Goal: Information Seeking & Learning: Learn about a topic

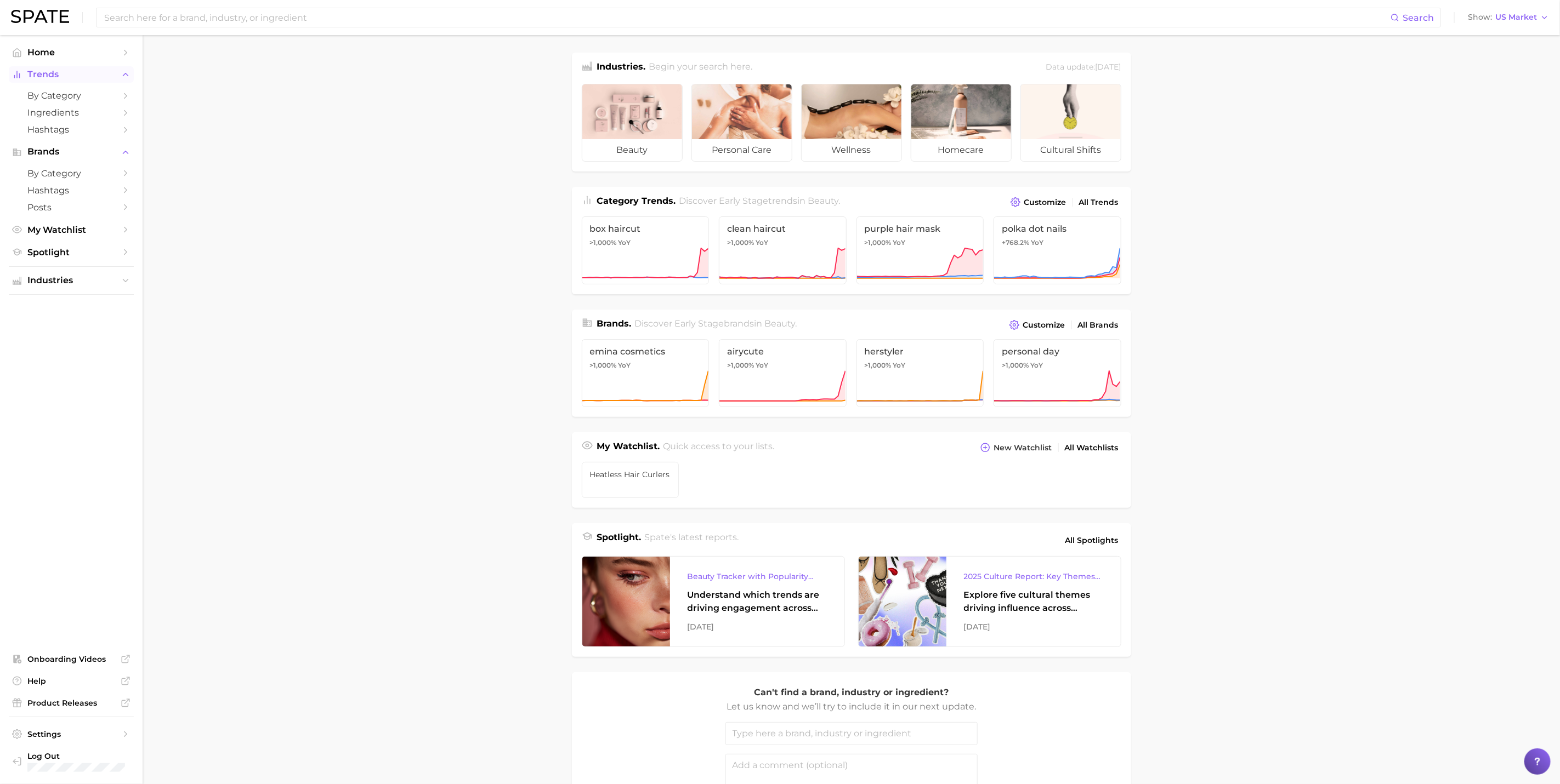
click at [33, 74] on span "Trends" at bounding box center [71, 74] width 88 height 9
click at [108, 96] on span "by Category" at bounding box center [71, 95] width 88 height 10
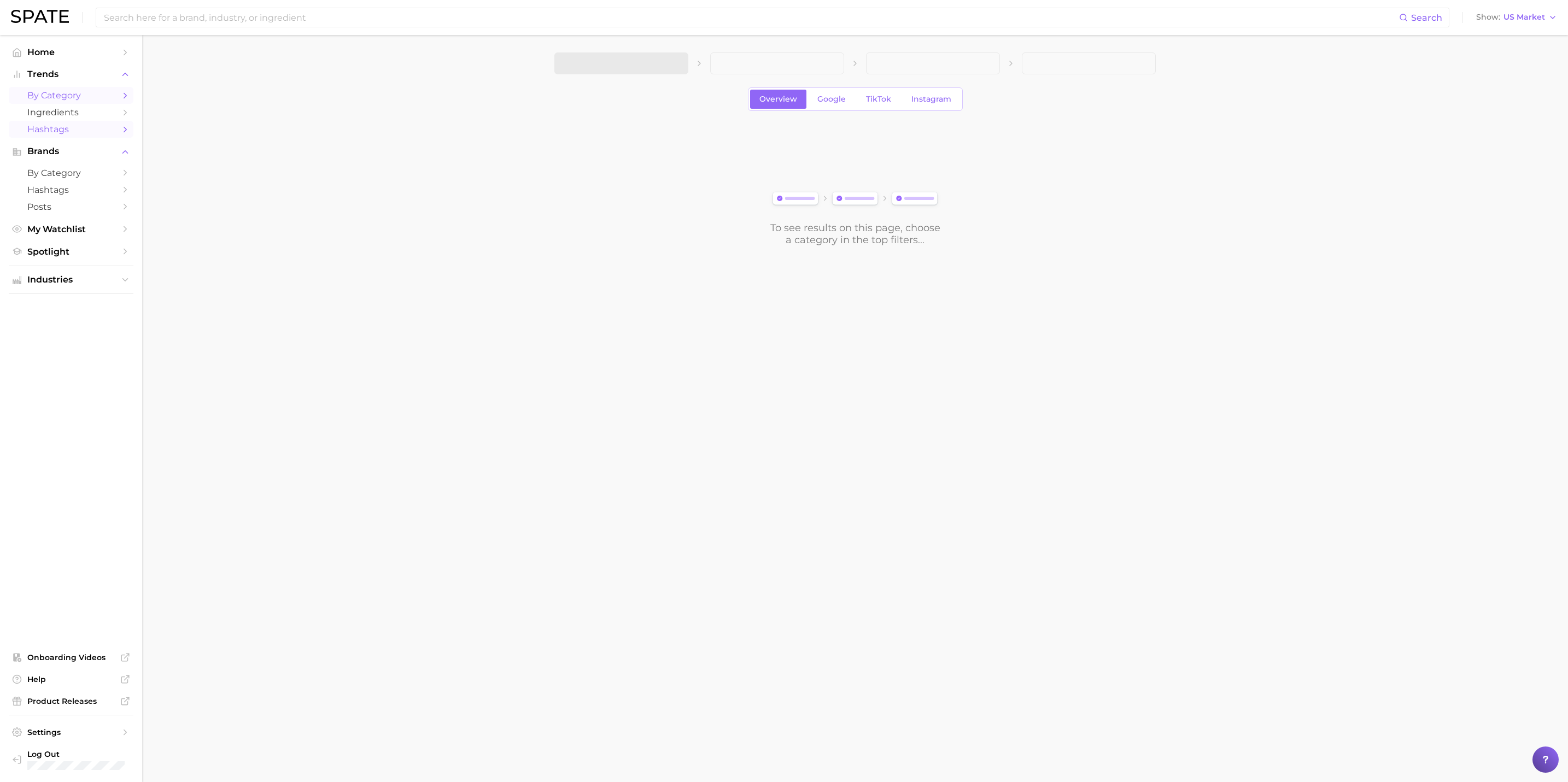
click at [79, 134] on span "Hashtags" at bounding box center [71, 129] width 87 height 10
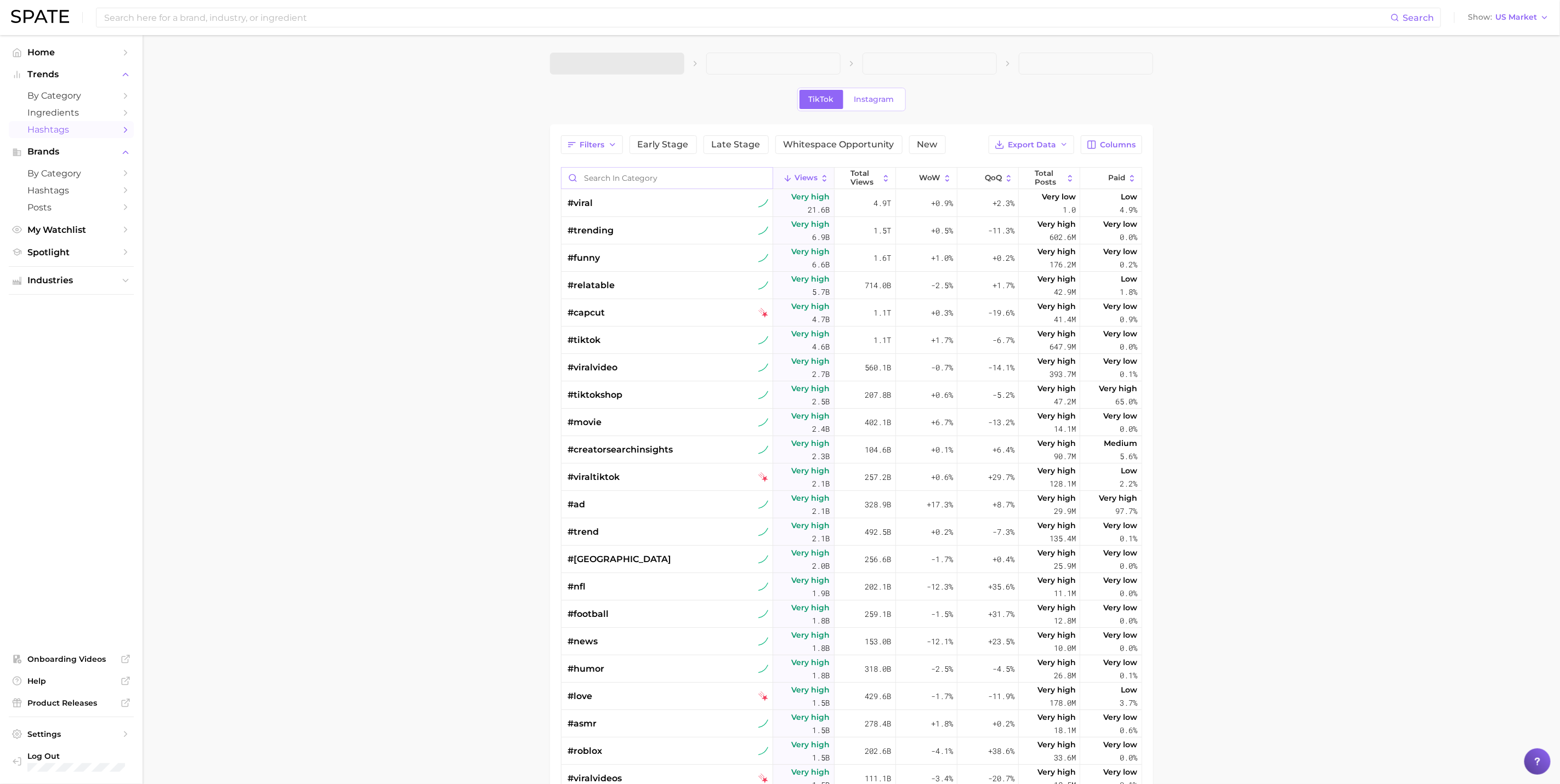
click at [647, 176] on input "Search in category" at bounding box center [667, 178] width 211 height 21
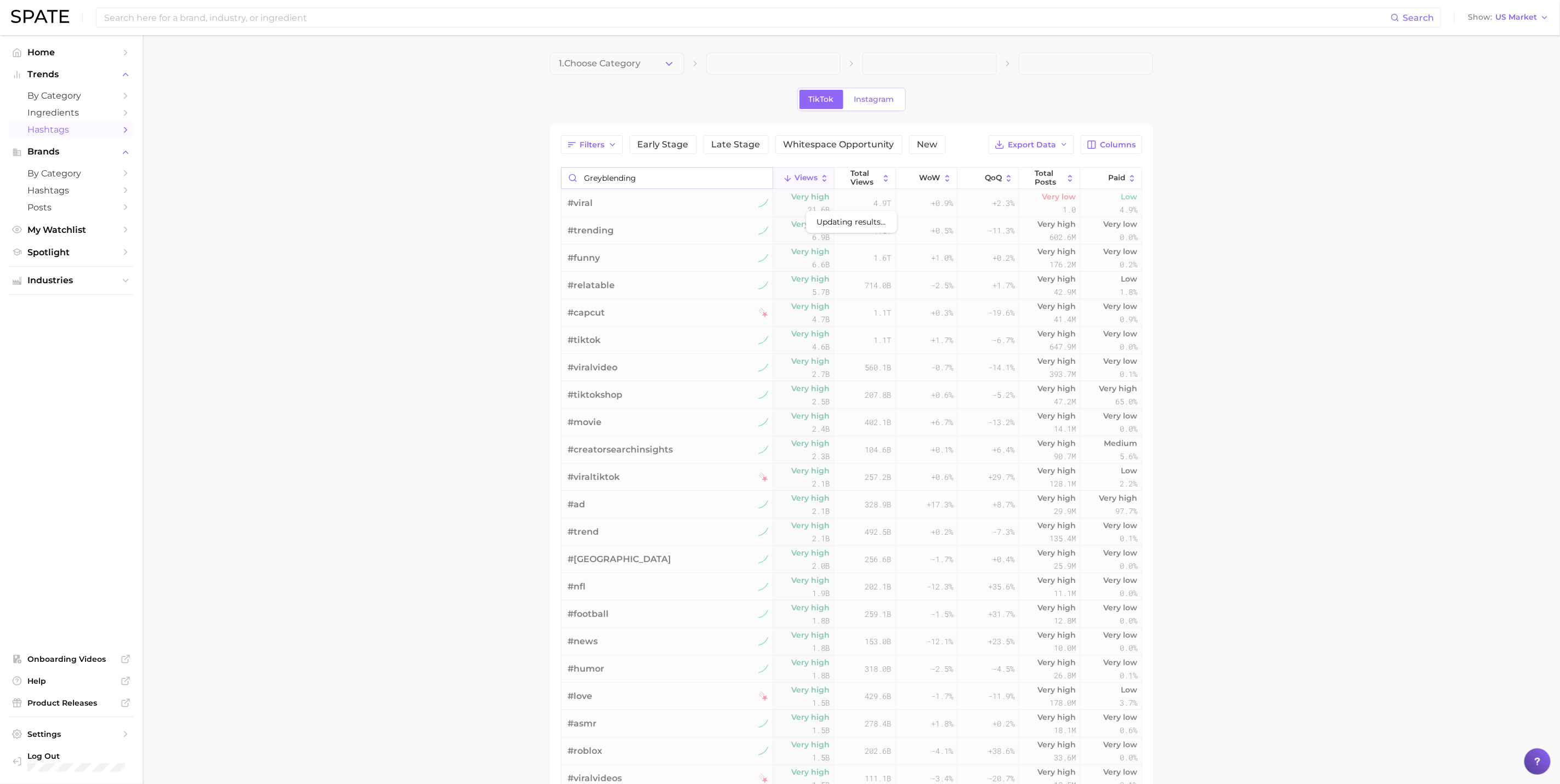
drag, startPoint x: 607, startPoint y: 176, endPoint x: 771, endPoint y: 207, distance: 166.9
click at [609, 175] on input "Greyblending" at bounding box center [667, 178] width 211 height 21
type input "Grey blending"
drag, startPoint x: 719, startPoint y: 178, endPoint x: 496, endPoint y: 155, distance: 224.2
click at [496, 155] on main "1. Choose Category TikTok Instagram Filters Early Stage Late Stage Whitespace O…" at bounding box center [851, 526] width 1418 height 982
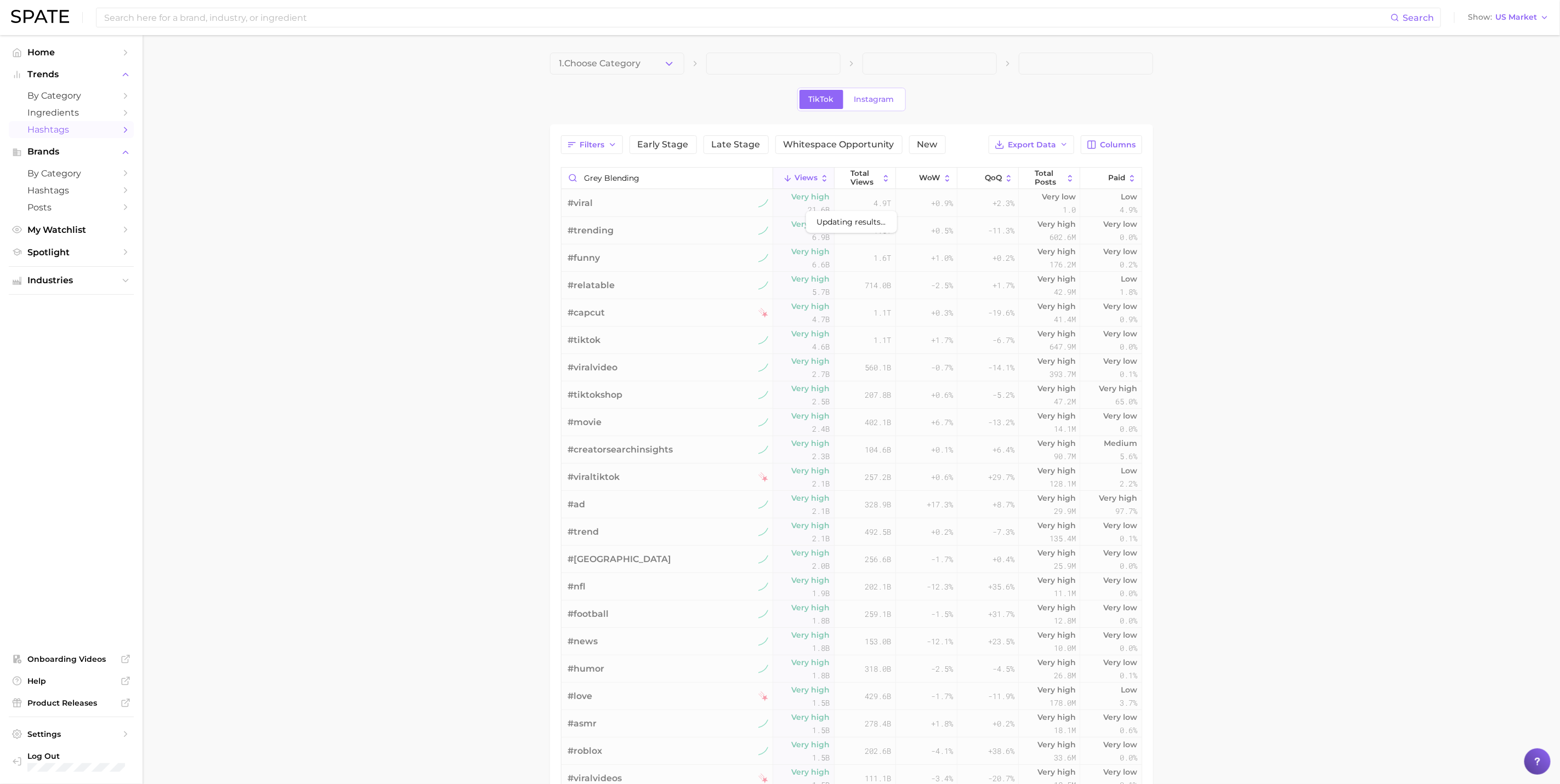
click at [39, 40] on nav "Home Trends by Category Ingredients Hashtags Brands by Category Hashtags Posts …" at bounding box center [71, 409] width 142 height 749
click at [39, 48] on span "Home" at bounding box center [71, 52] width 88 height 10
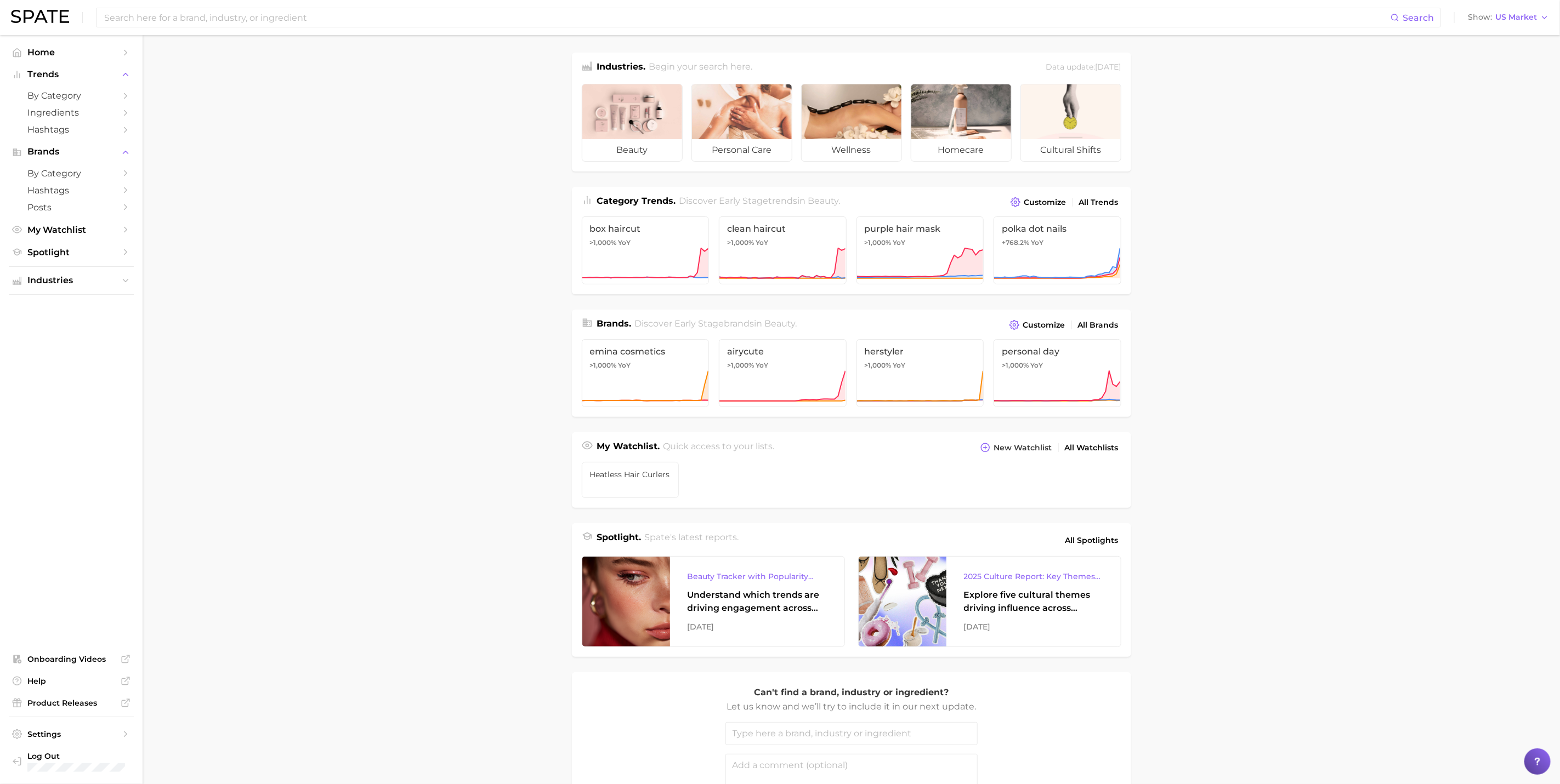
scroll to position [110, 0]
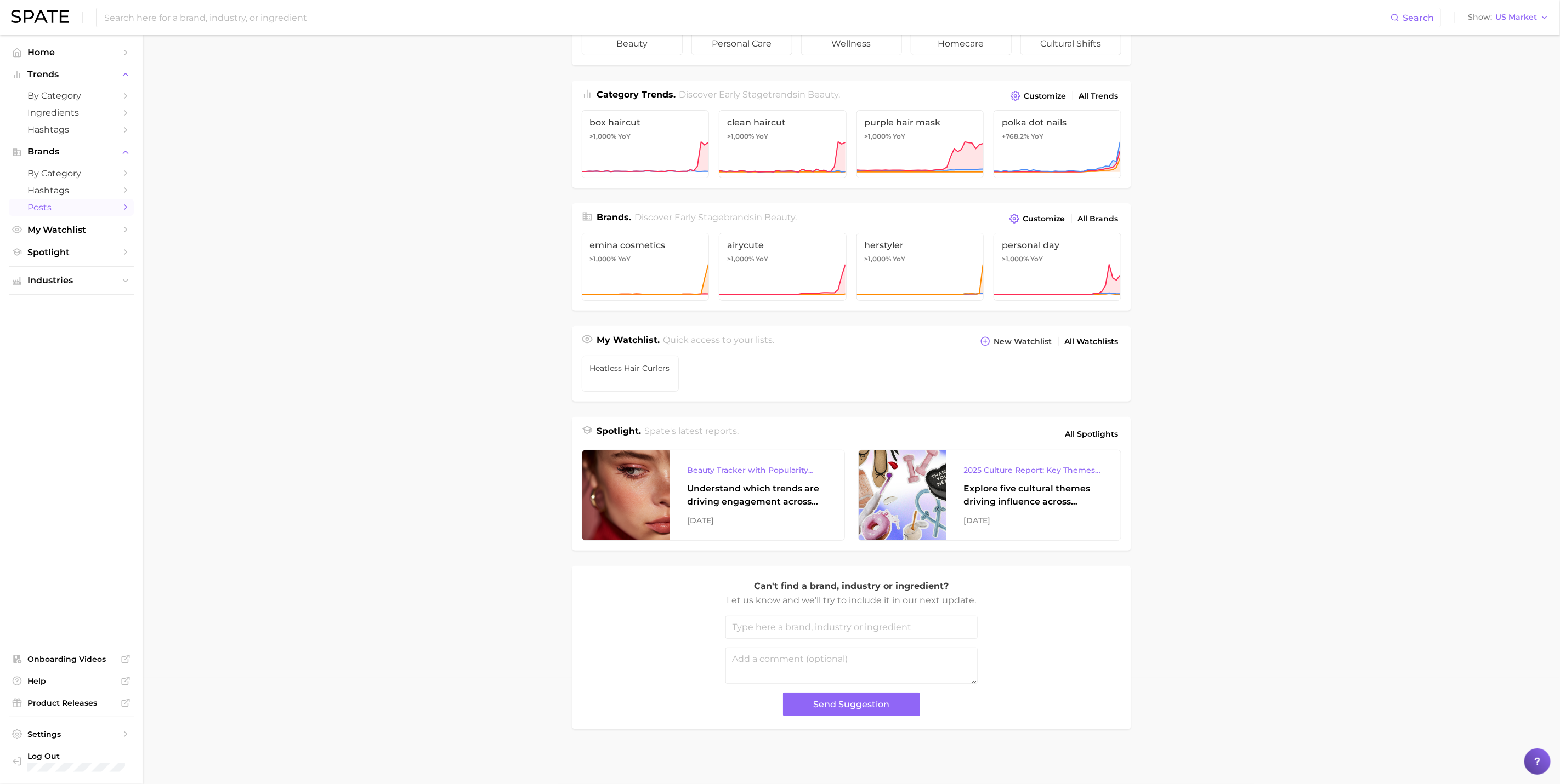
click at [98, 213] on span "Posts" at bounding box center [71, 207] width 88 height 10
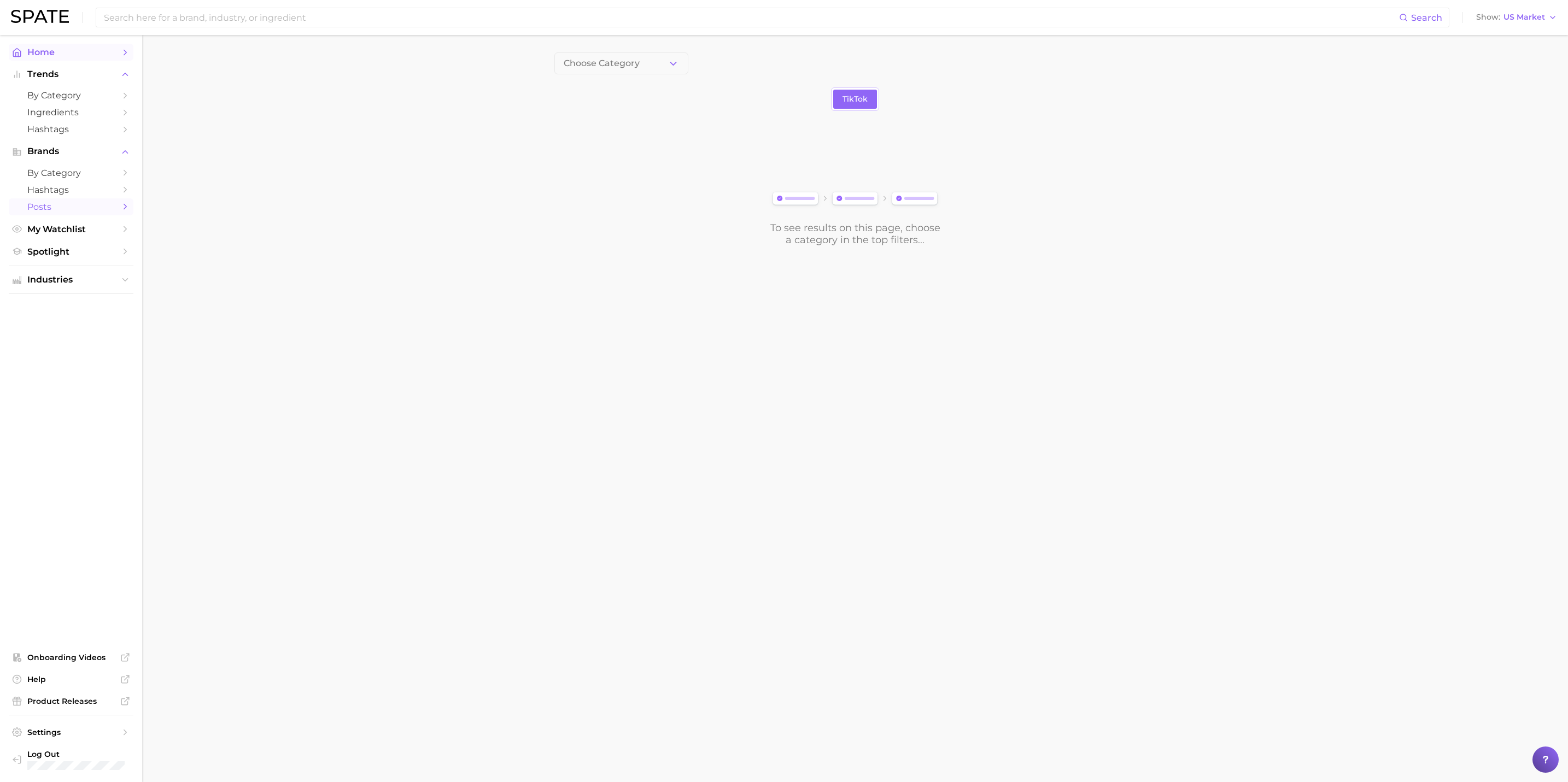
click at [43, 52] on span "Home" at bounding box center [71, 52] width 87 height 10
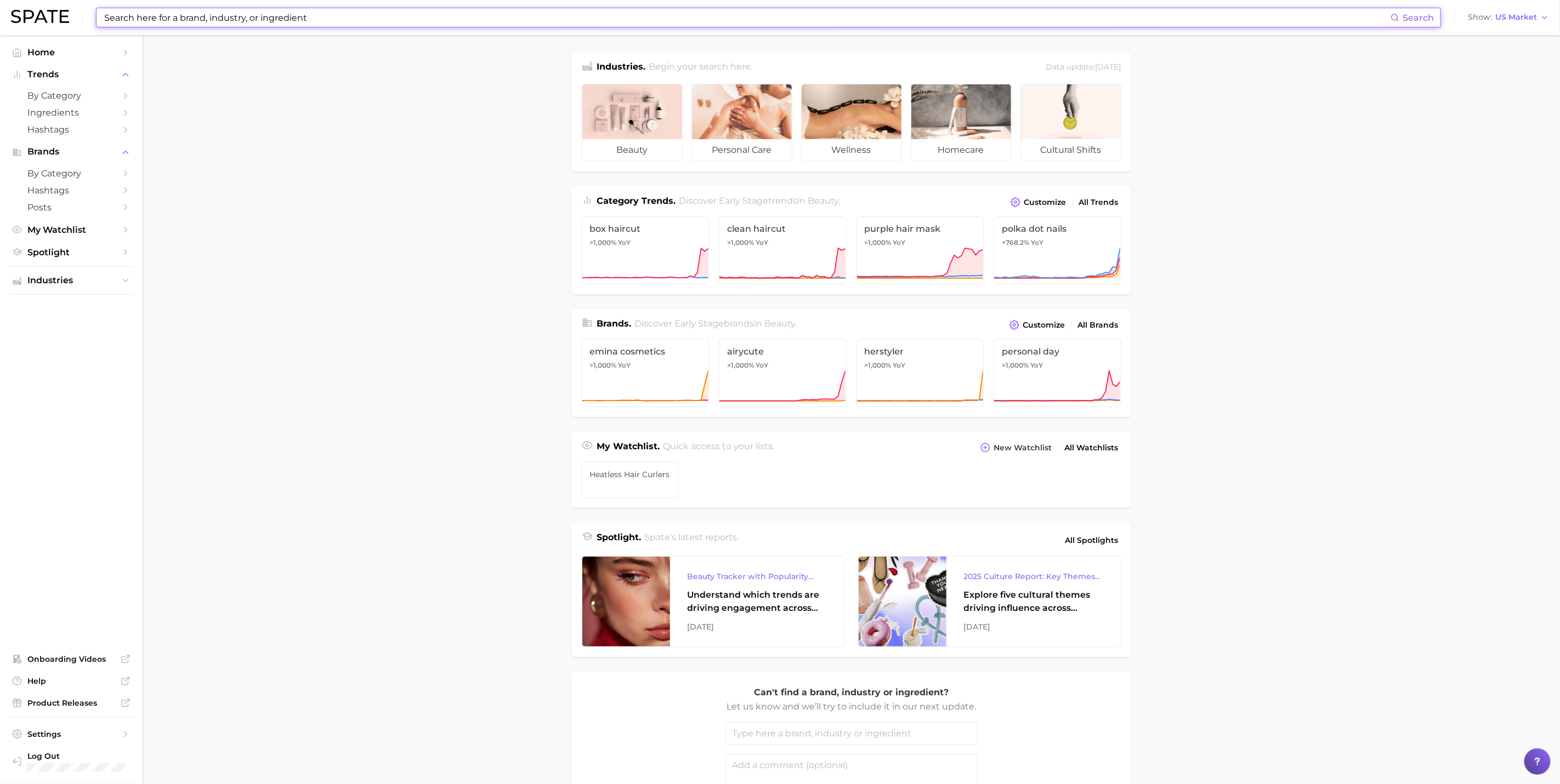
click at [183, 22] on input at bounding box center [747, 18] width 1288 height 19
paste input "Grey blending"
type input "Grey blending"
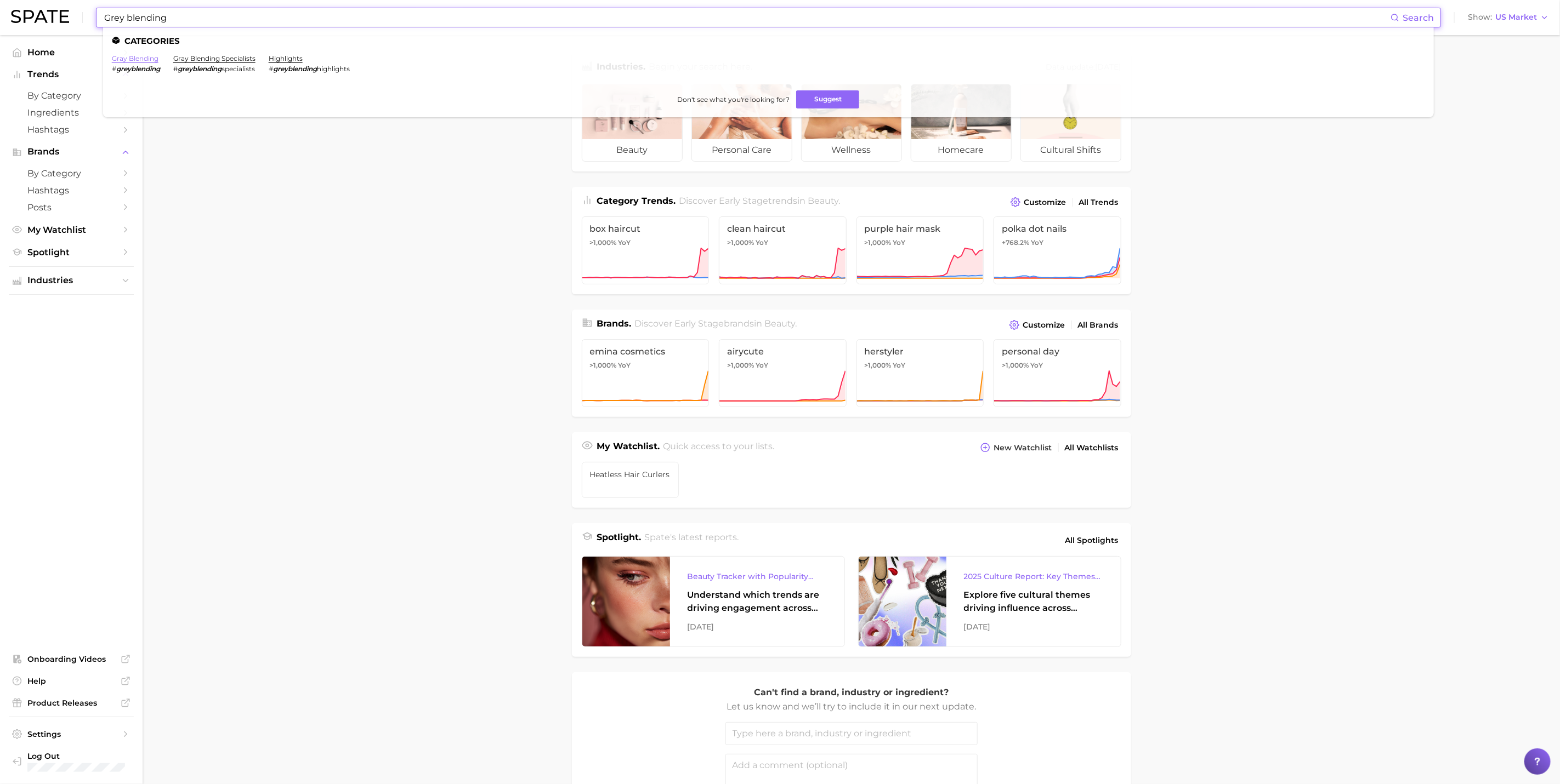
click at [152, 58] on link "gray blending" at bounding box center [135, 58] width 46 height 8
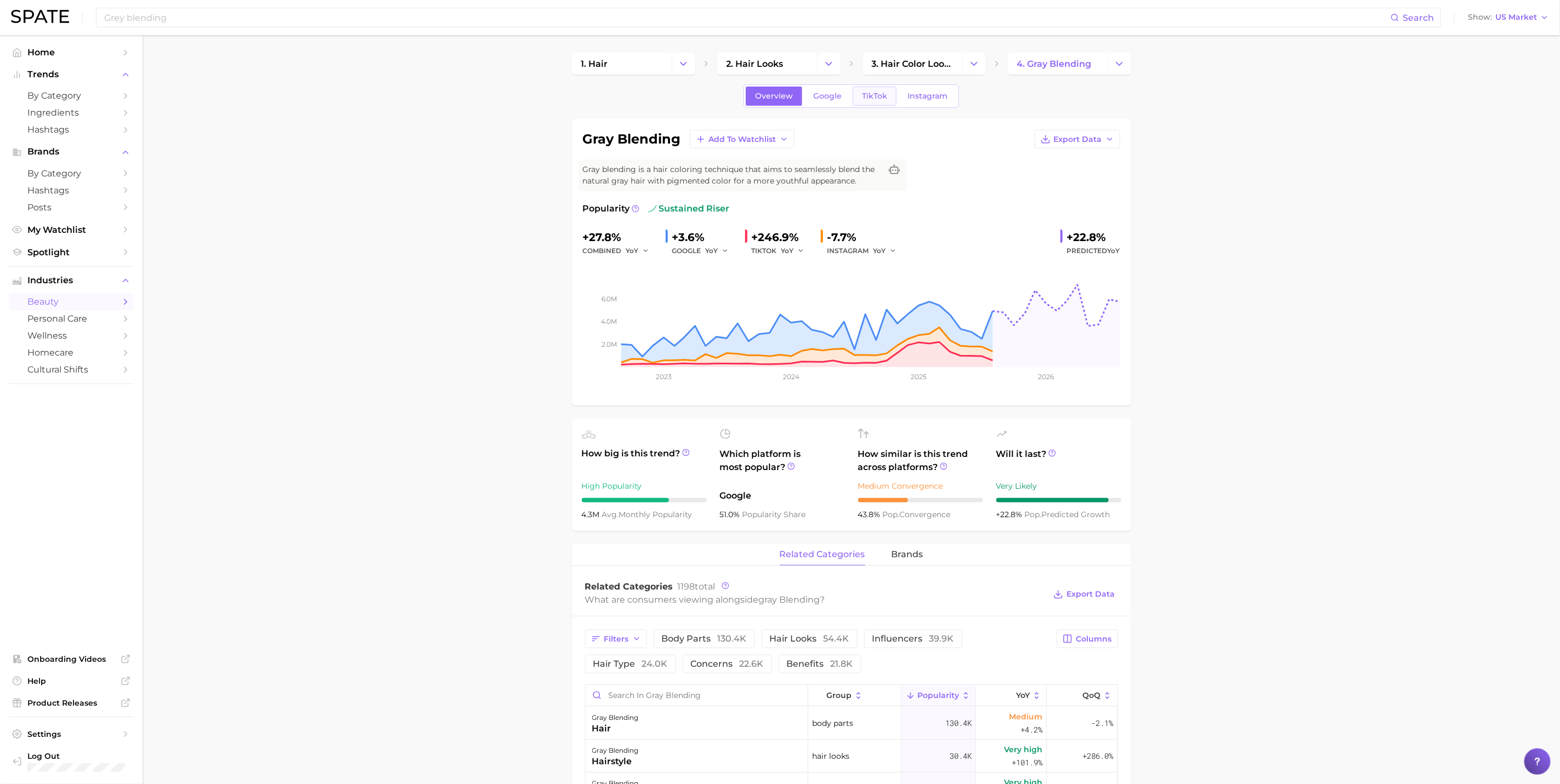
click at [869, 99] on span "TikTok" at bounding box center [874, 96] width 25 height 9
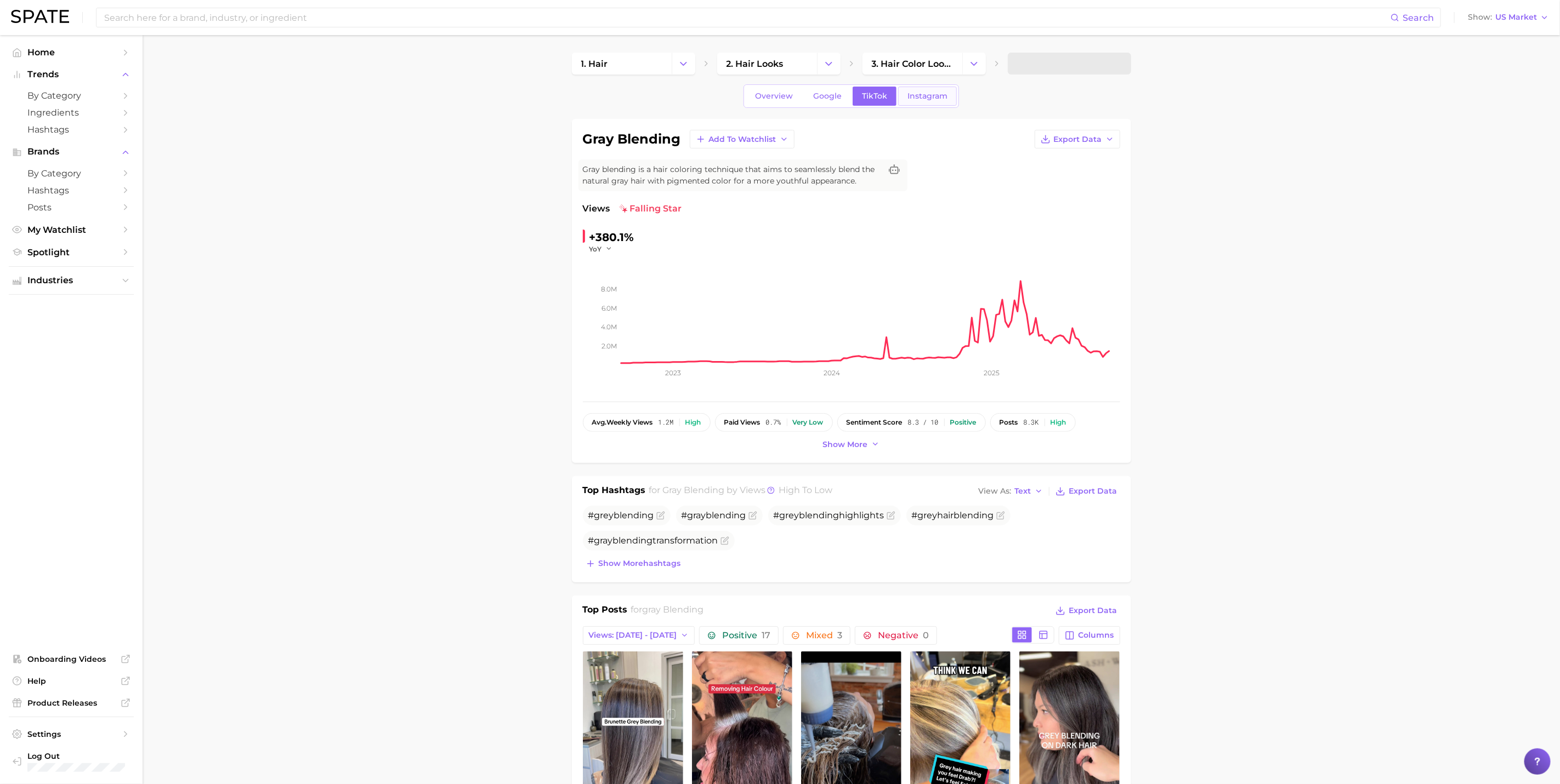
click at [911, 99] on span "Instagram" at bounding box center [928, 96] width 40 height 9
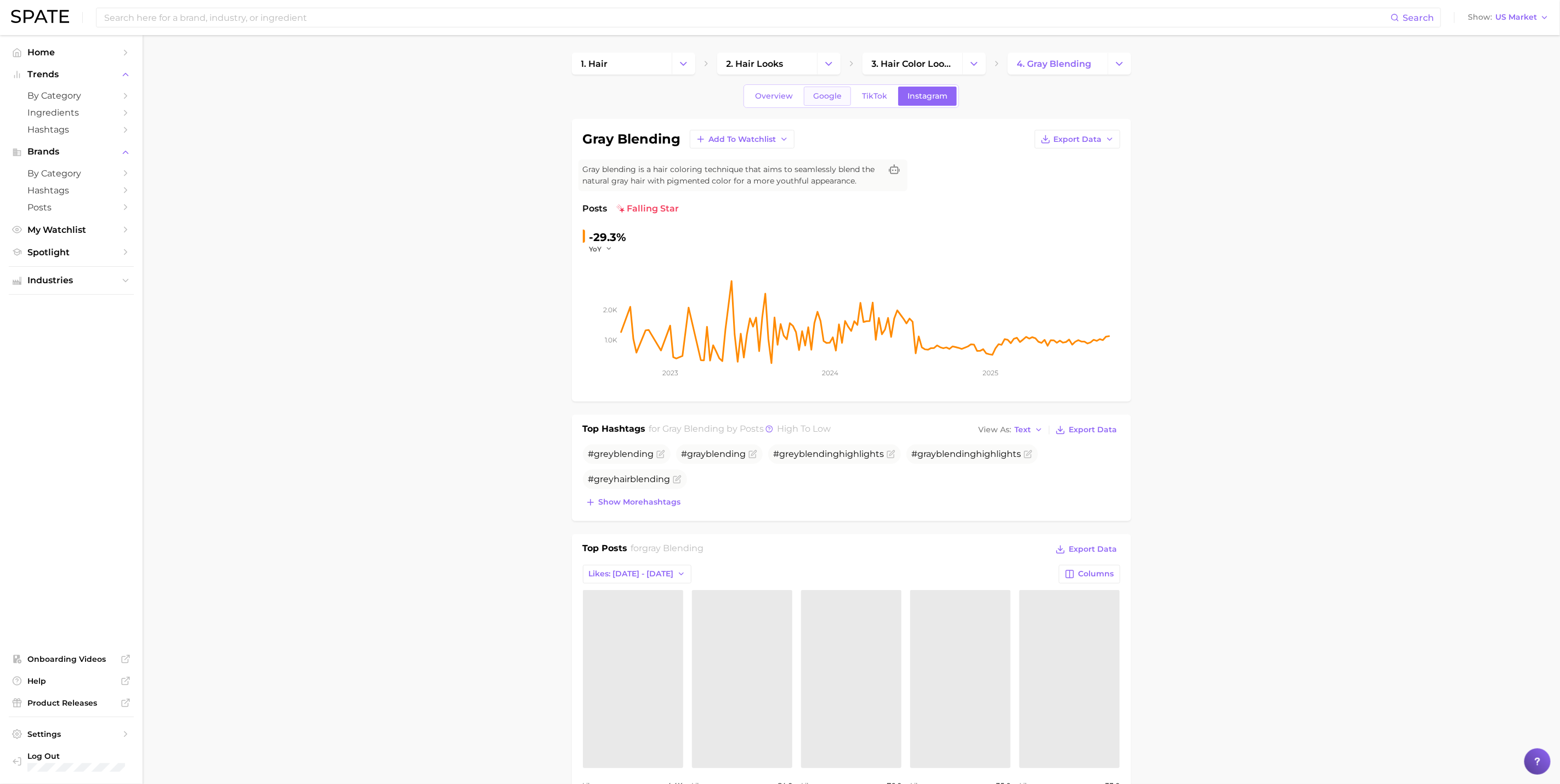
click at [830, 105] on link "Google" at bounding box center [828, 96] width 47 height 19
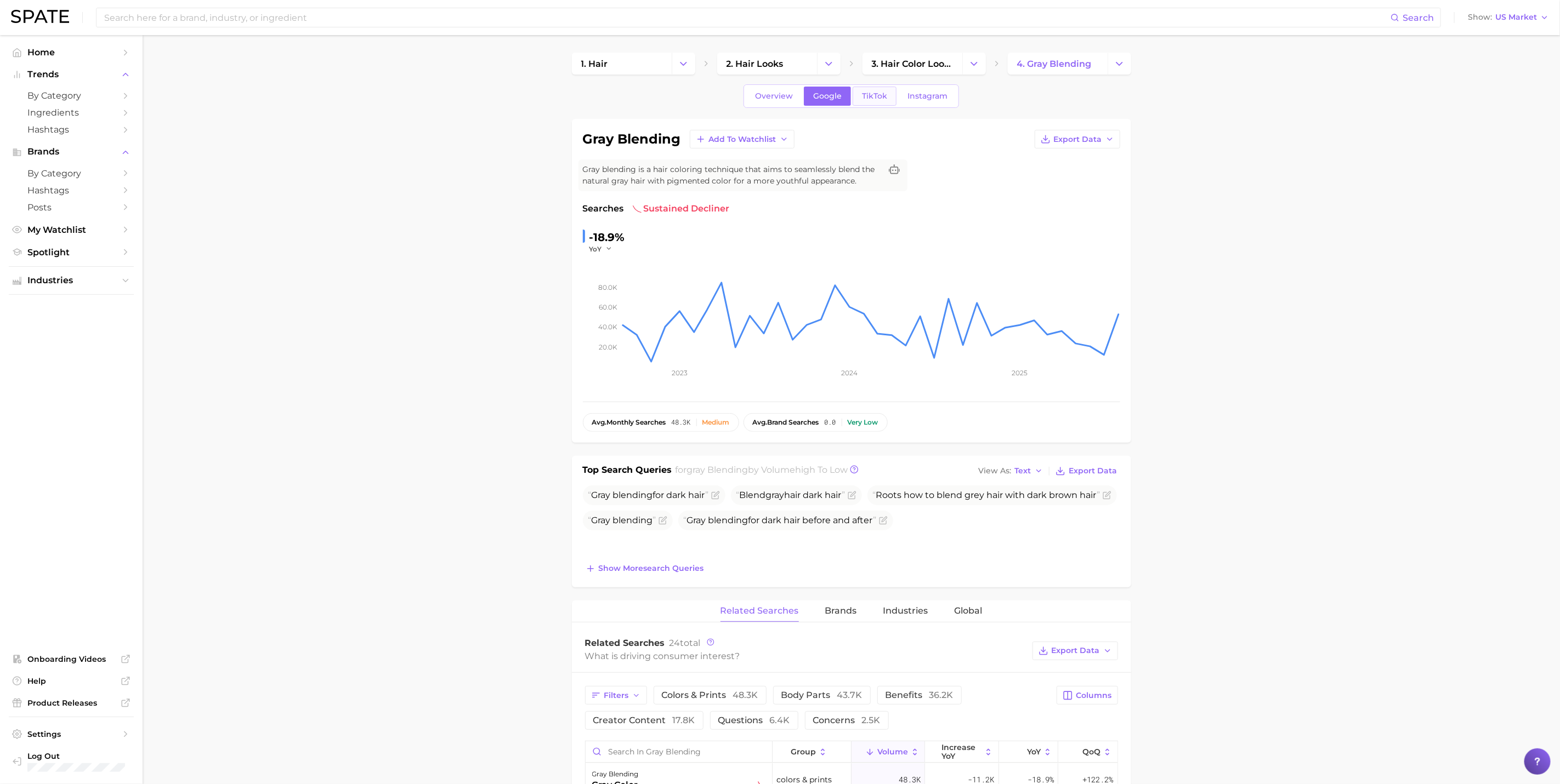
click at [879, 106] on link "TikTok" at bounding box center [874, 96] width 44 height 19
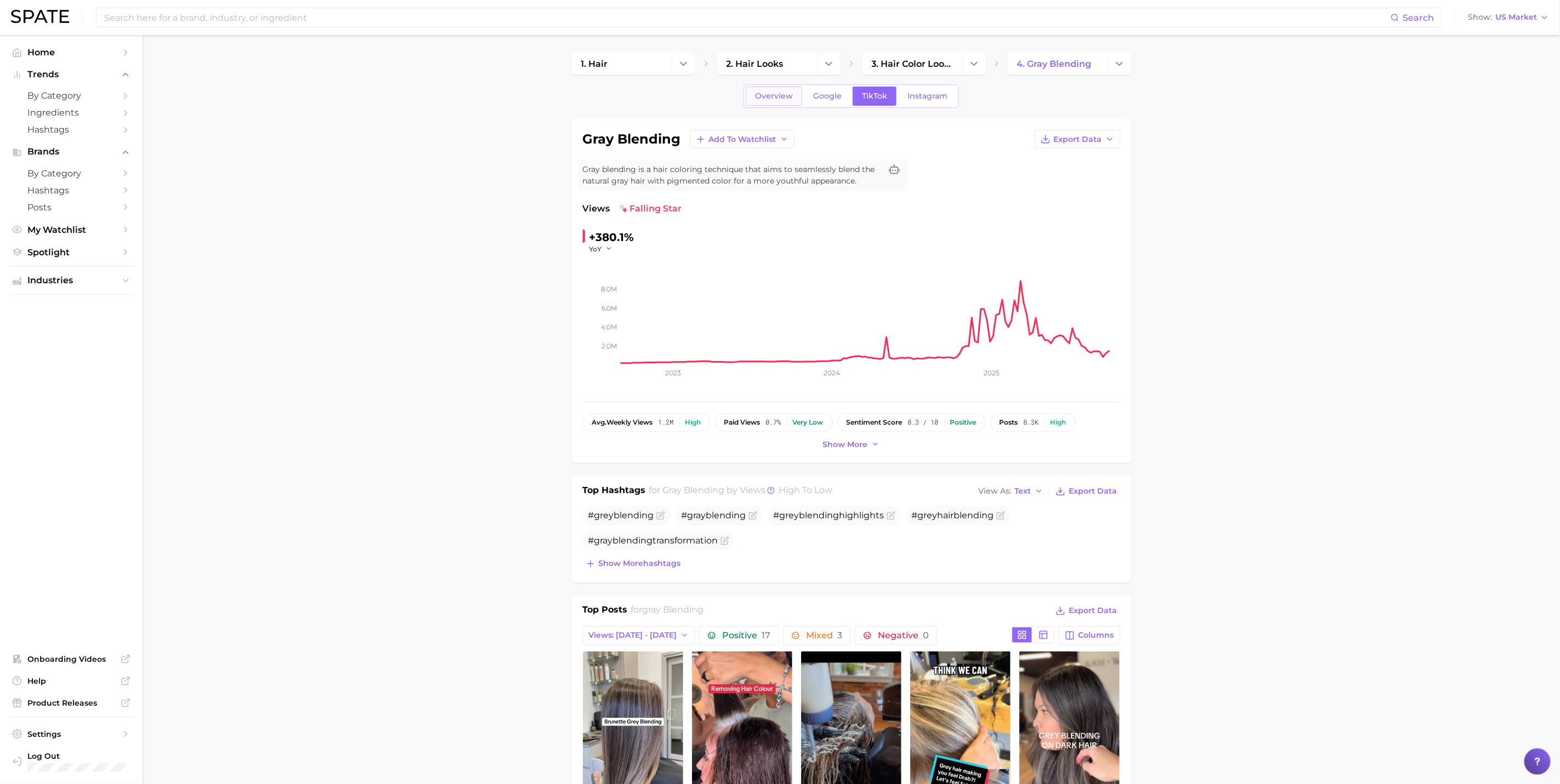
click at [783, 100] on span "Overview" at bounding box center [774, 96] width 38 height 9
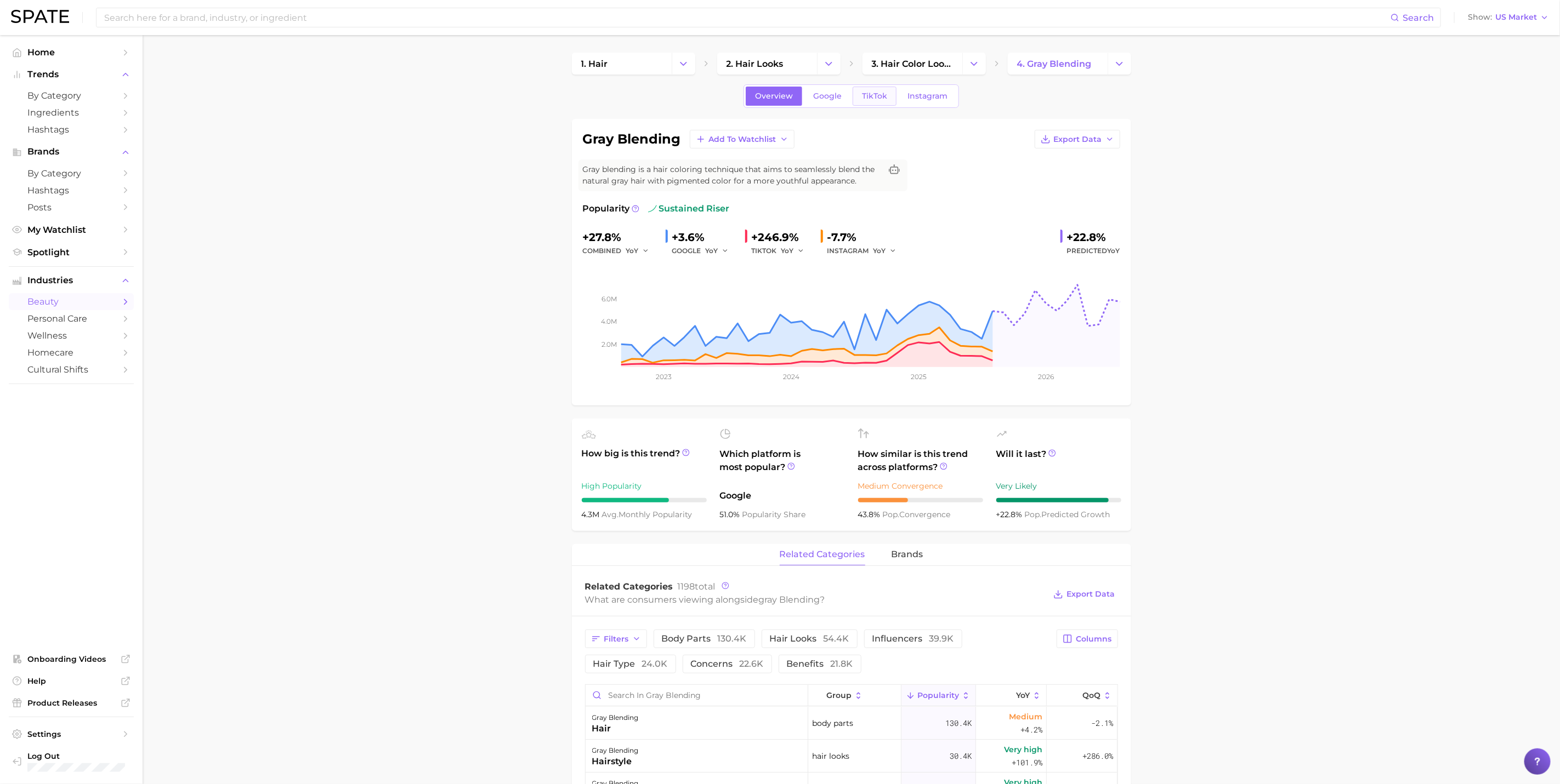
click at [857, 90] on link "TikTok" at bounding box center [874, 96] width 44 height 19
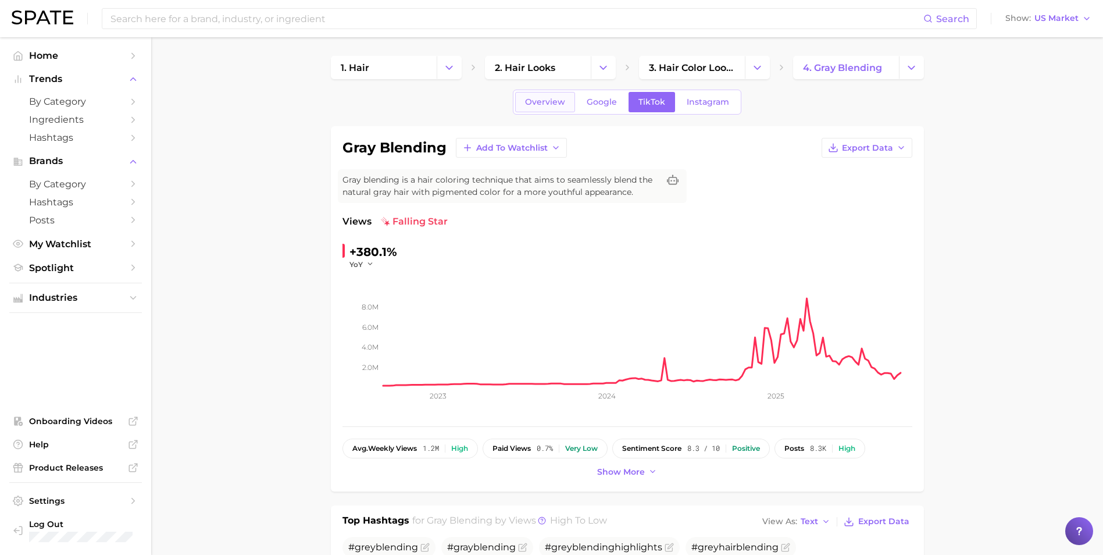
click at [539, 107] on link "Overview" at bounding box center [545, 102] width 60 height 20
